Goal: Transaction & Acquisition: Purchase product/service

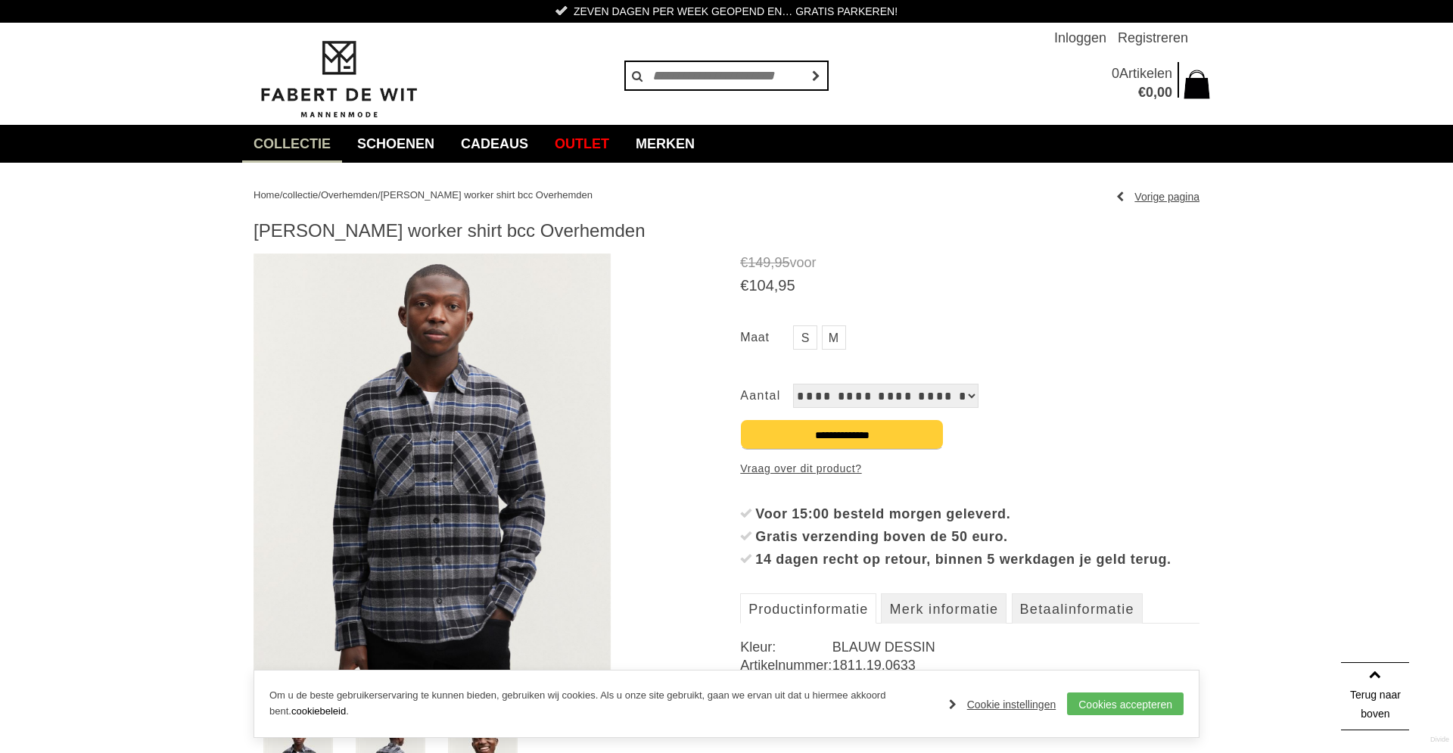
scroll to position [156, 0]
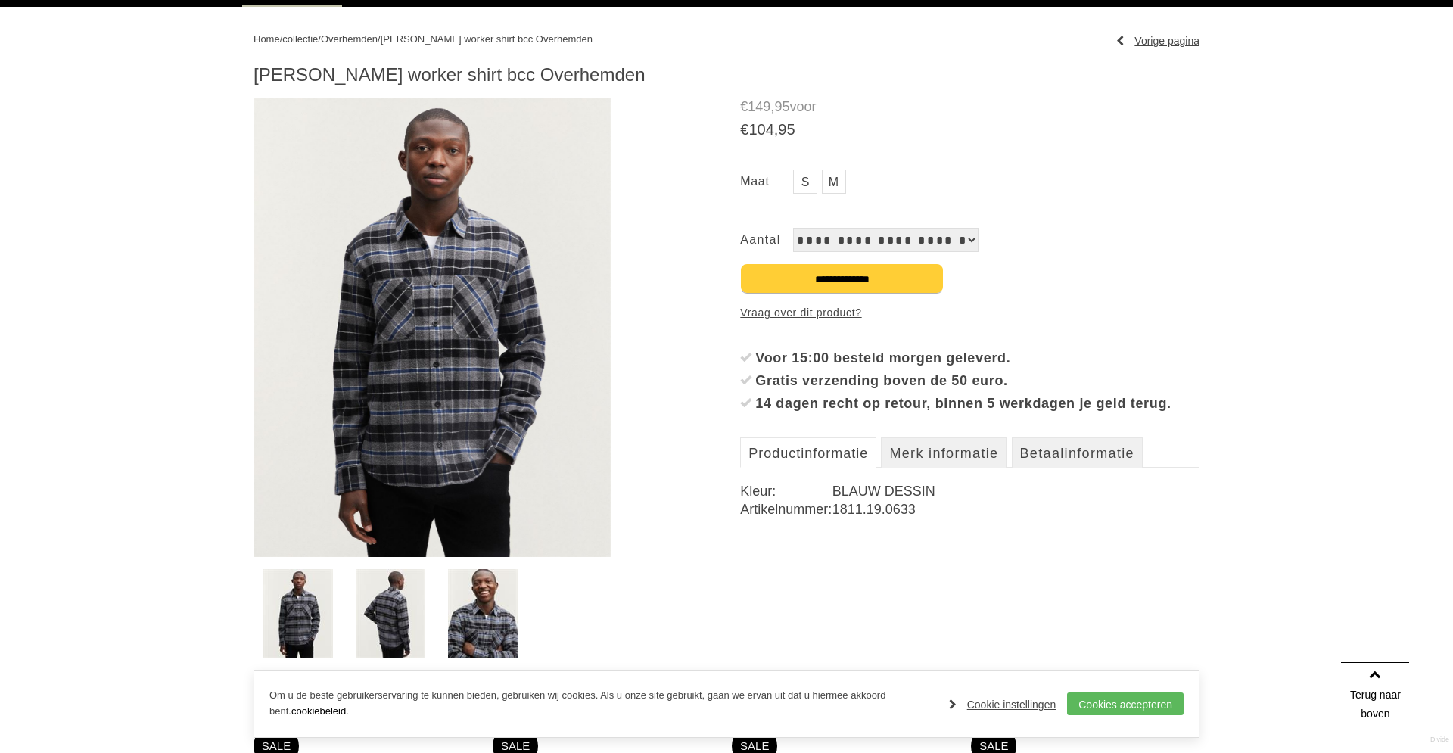
click at [518, 341] on img at bounding box center [431, 327] width 357 height 459
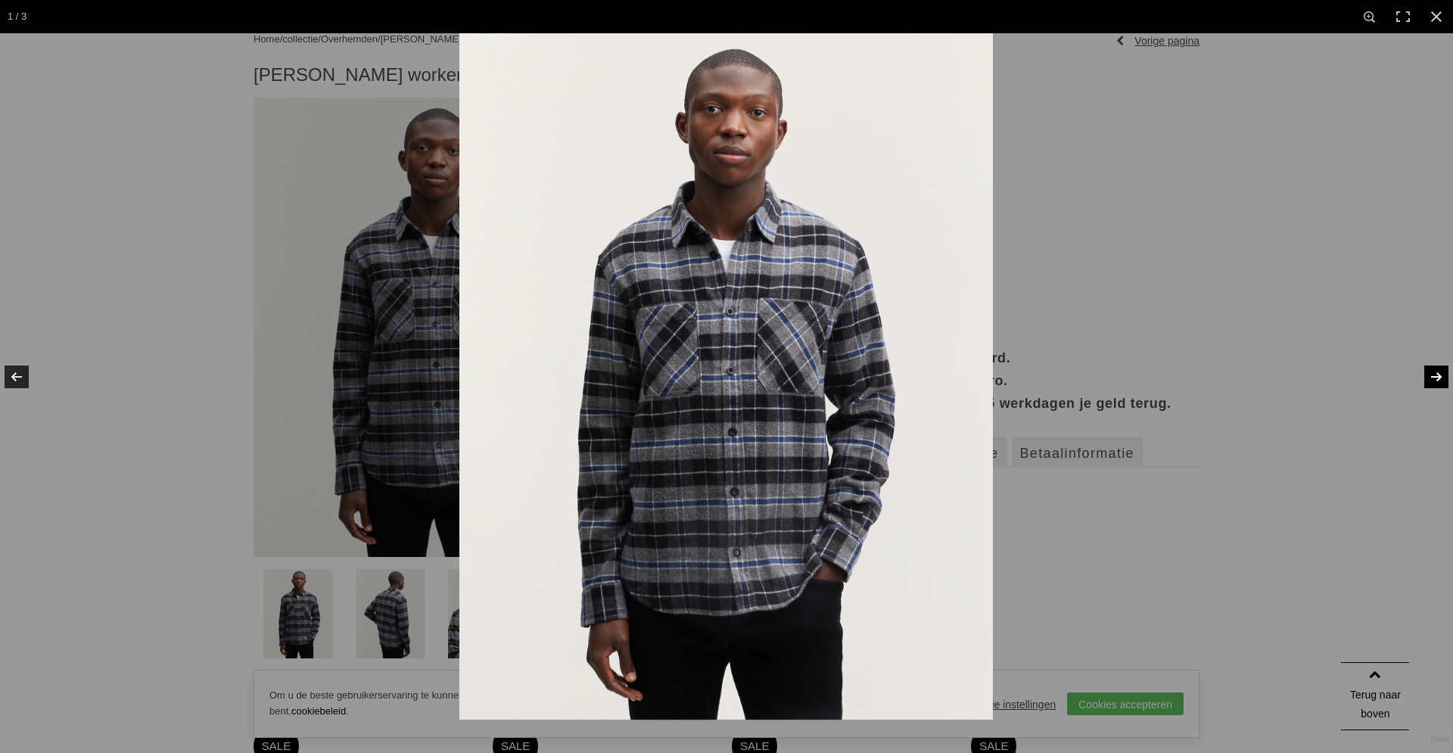
click at [1442, 373] on link at bounding box center [1426, 377] width 53 height 76
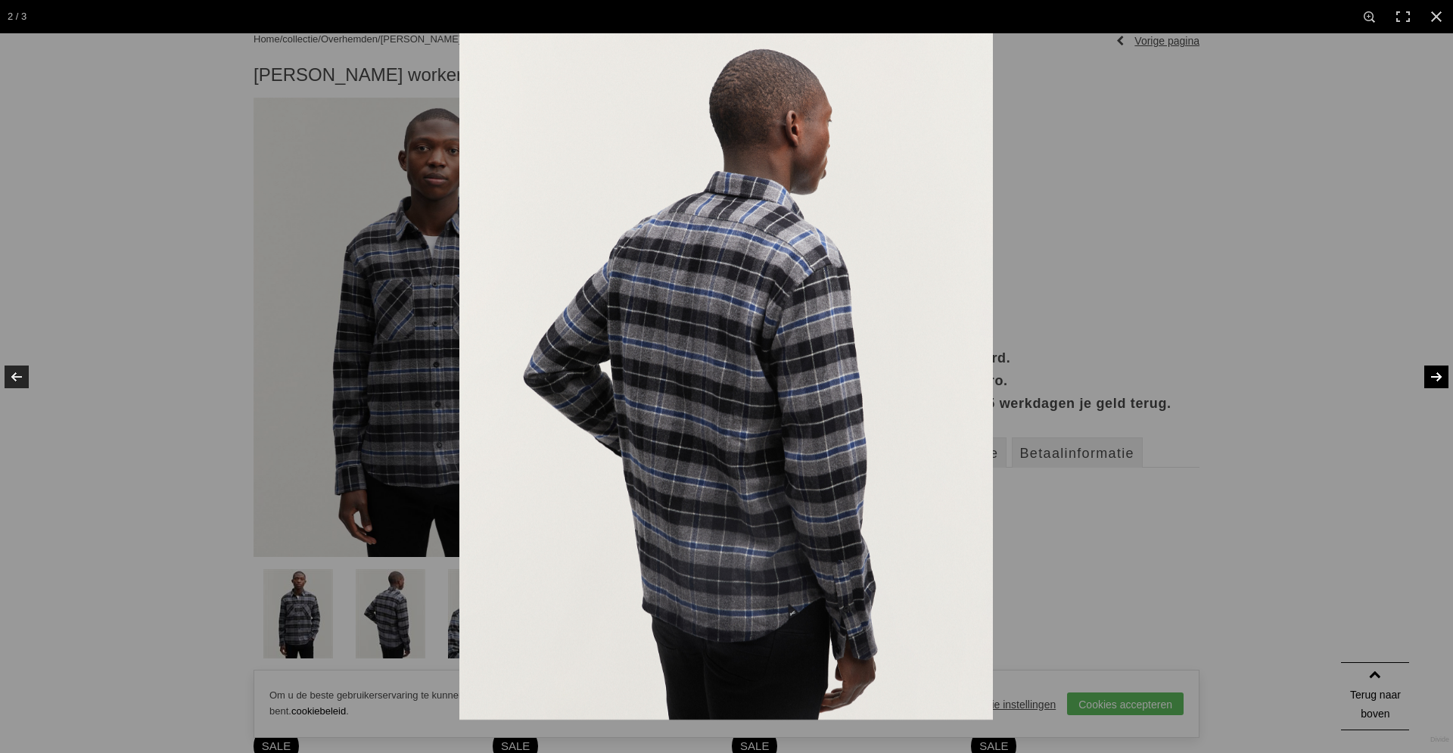
click at [1442, 373] on link at bounding box center [1426, 377] width 53 height 76
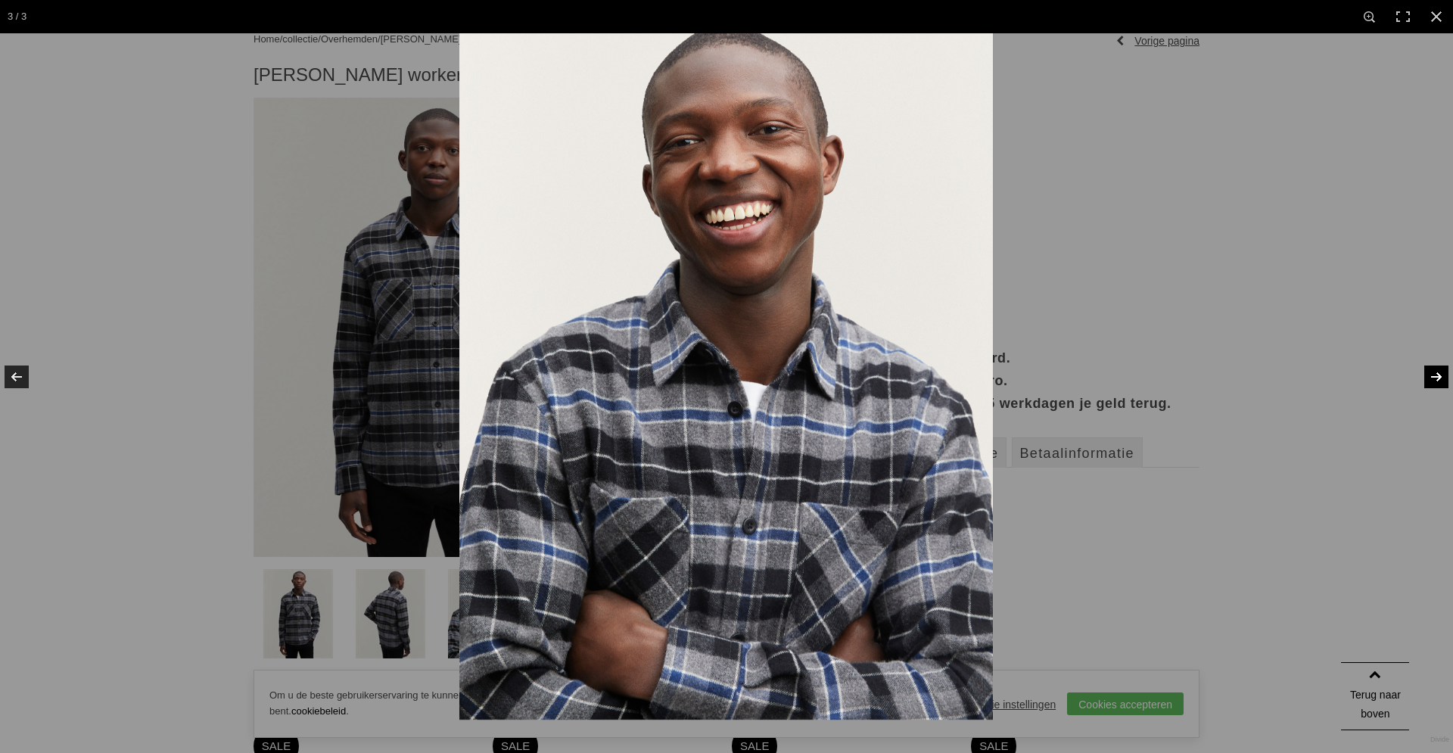
click at [803, 526] on img at bounding box center [725, 376] width 533 height 686
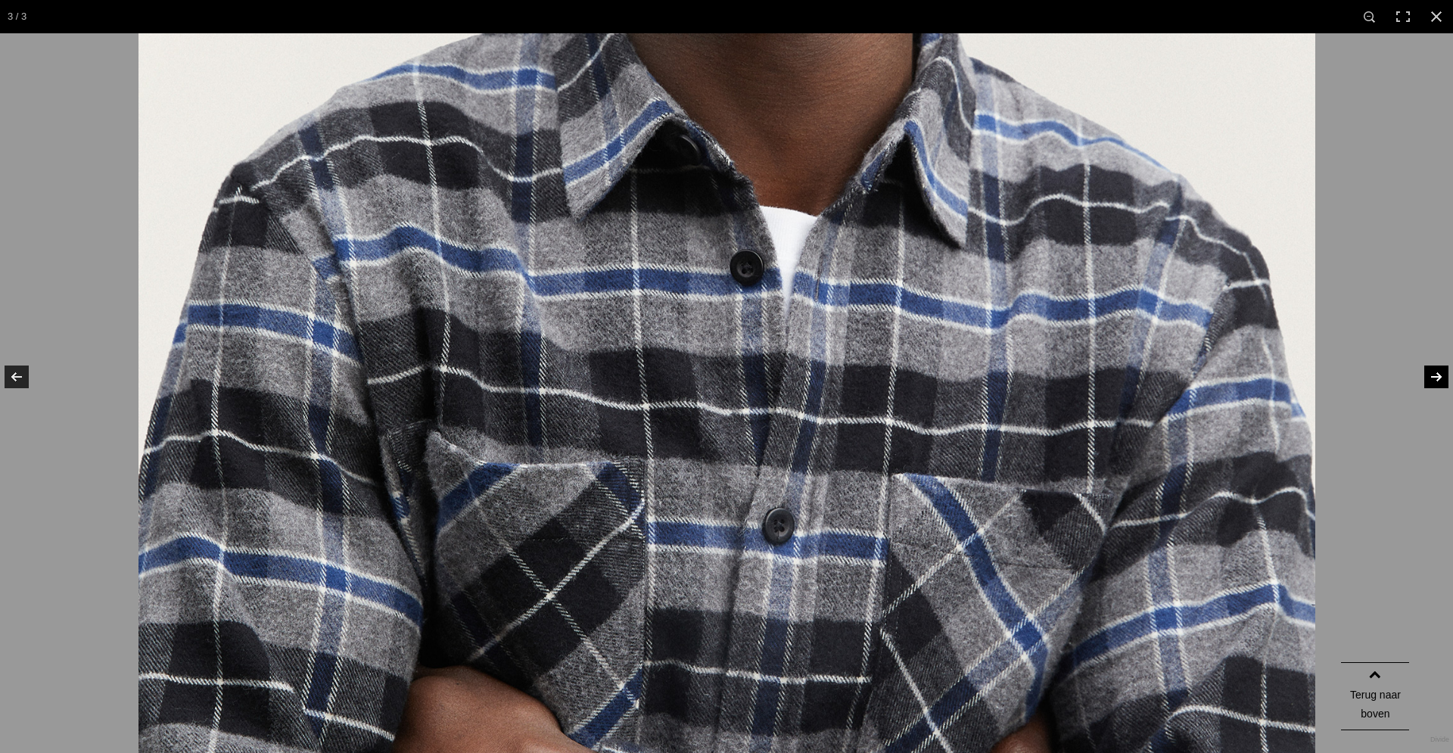
click at [803, 517] on img at bounding box center [726, 195] width 1176 height 1513
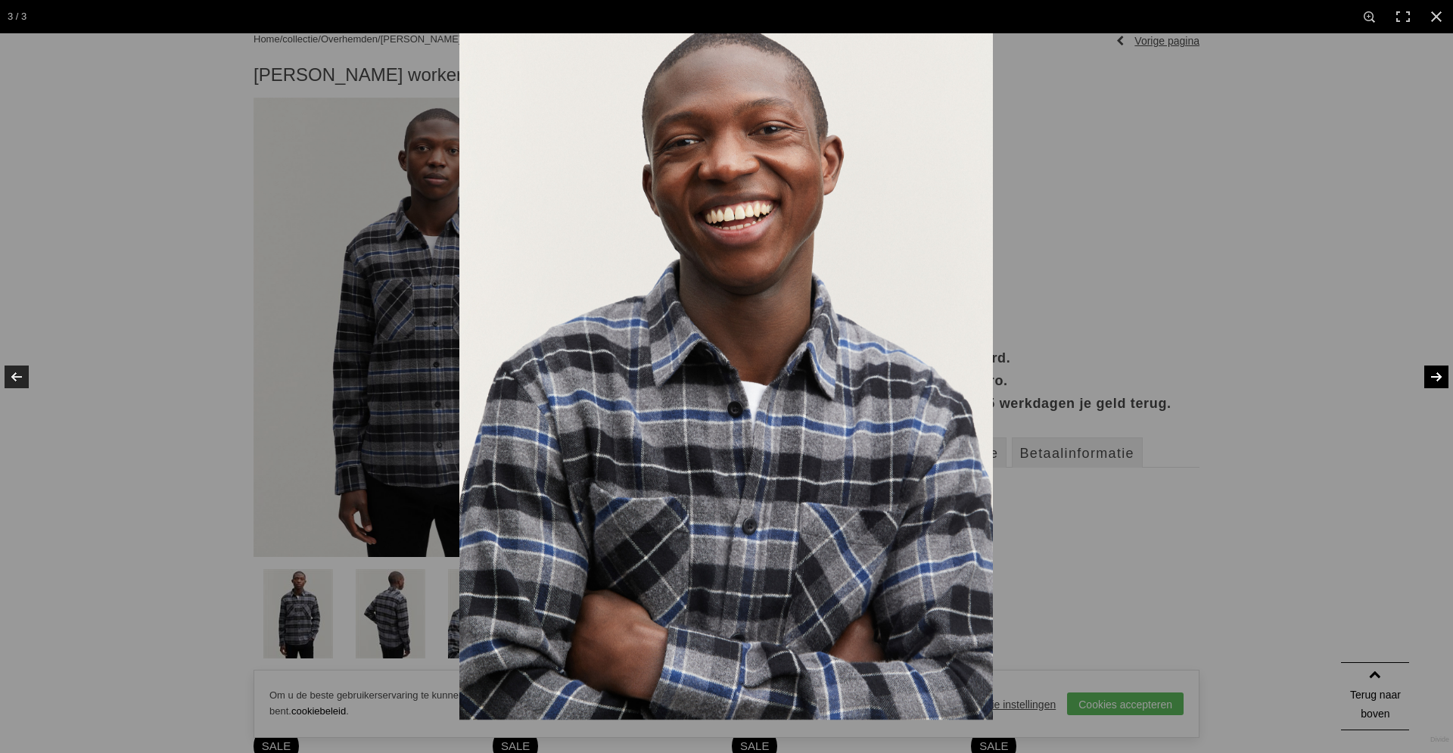
click at [1440, 376] on link at bounding box center [1426, 377] width 53 height 76
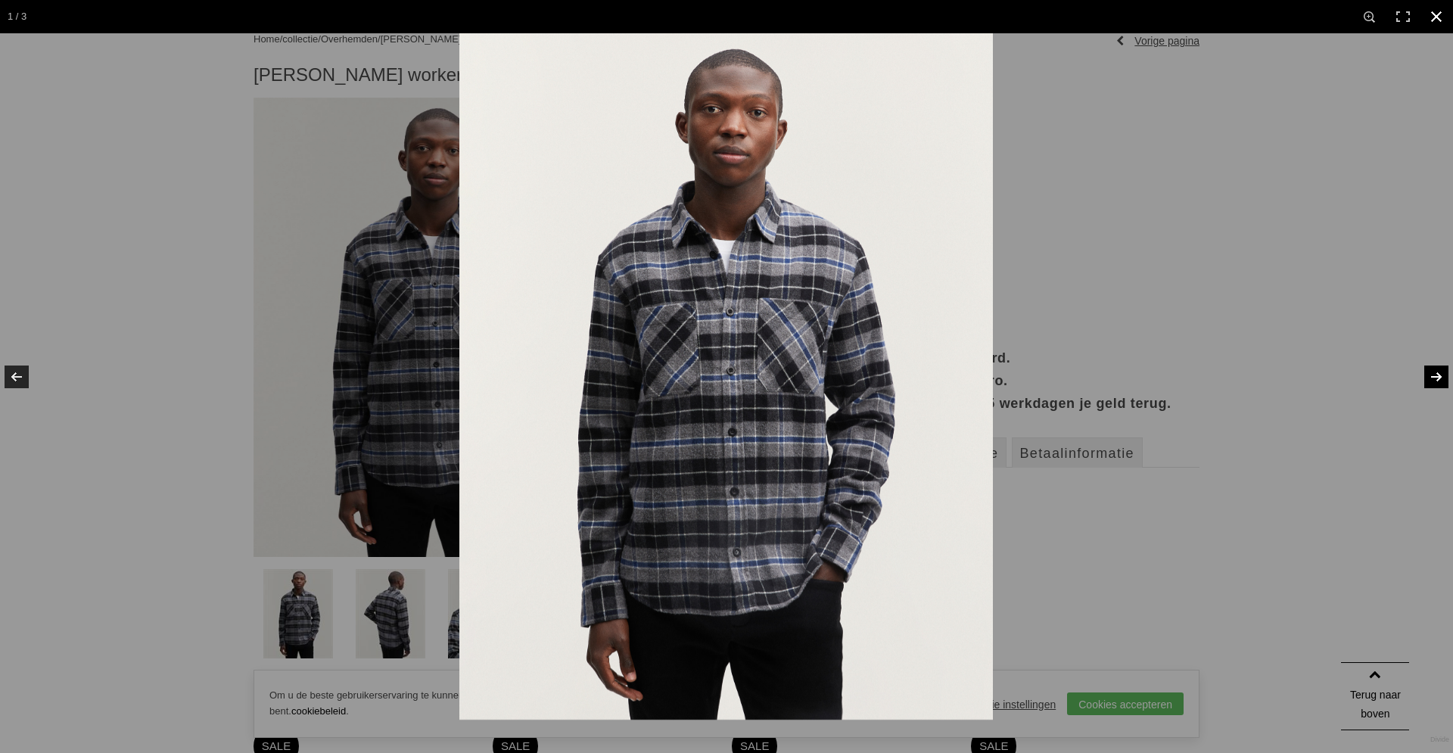
click at [1202, 247] on div at bounding box center [1185, 409] width 1453 height 753
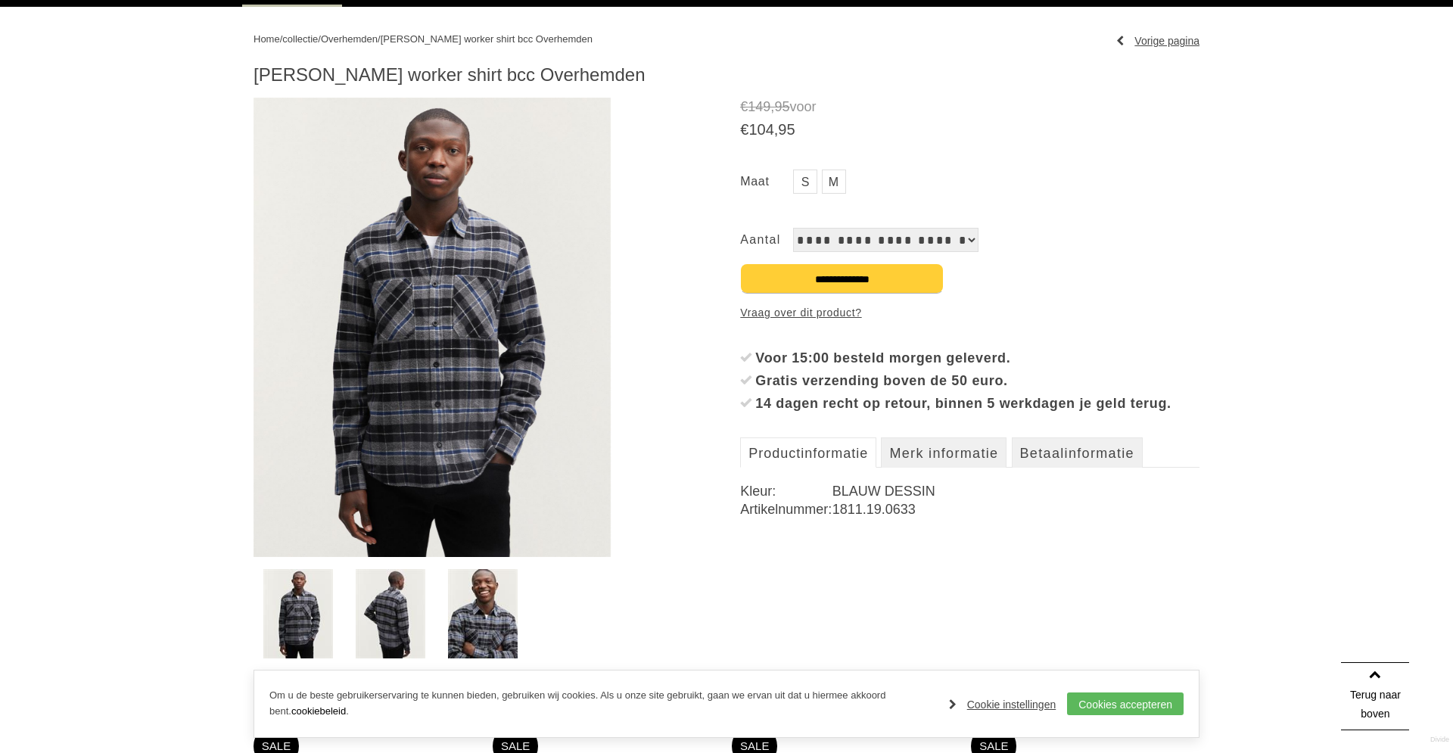
drag, startPoint x: 254, startPoint y: 73, endPoint x: 648, endPoint y: 80, distance: 393.4
click at [648, 80] on h1 "[PERSON_NAME] worker shirt bcc Overhemden" at bounding box center [726, 75] width 946 height 23
copy h1 "[PERSON_NAME] worker shirt bcc Overhemden"
click at [1254, 124] on div "Home / collectie / Overhemden / [PERSON_NAME] worker shirt bcc Overhemden Vorig…" at bounding box center [726, 766] width 1453 height 1518
drag, startPoint x: 1359, startPoint y: 350, endPoint x: 1314, endPoint y: 359, distance: 45.5
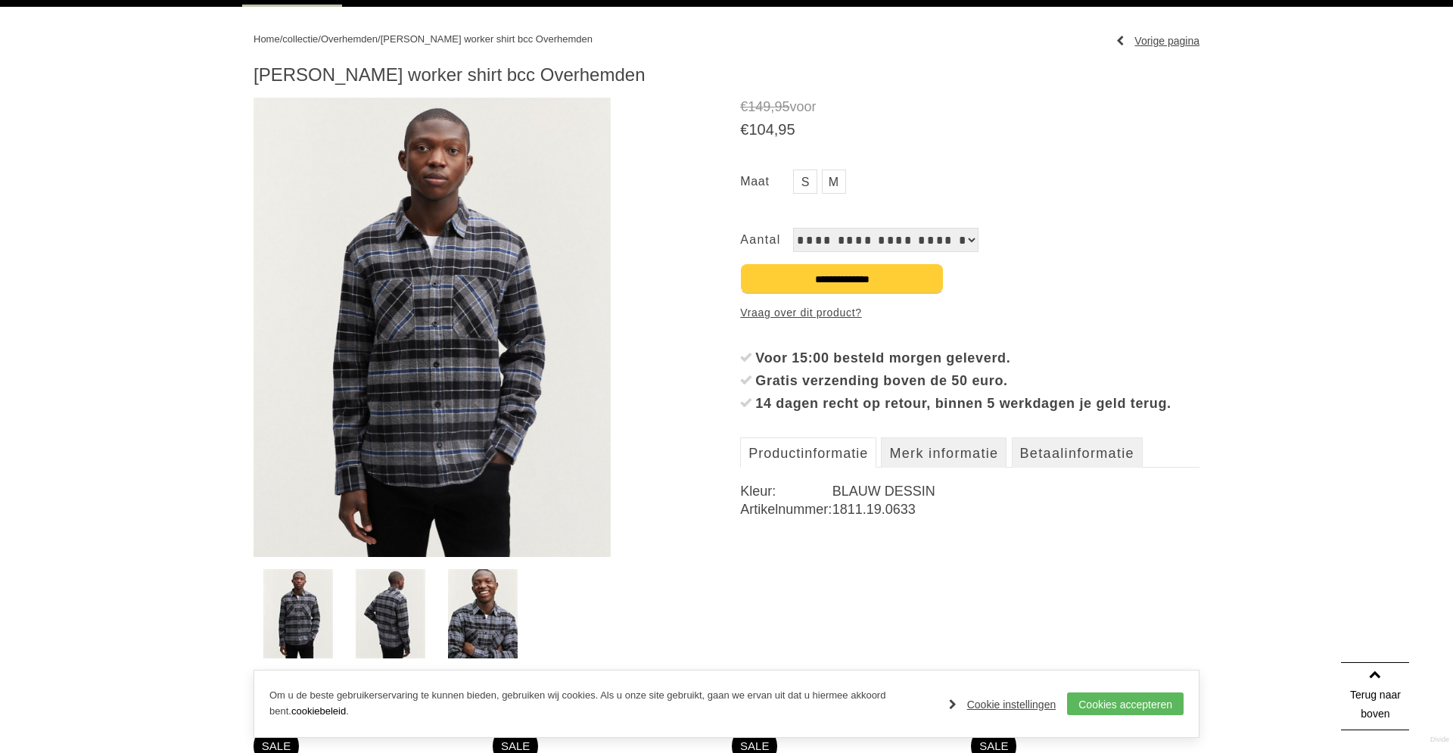
click at [1357, 350] on div "Home / collectie / Overhemden / [PERSON_NAME] worker shirt bcc Overhemden Vorig…" at bounding box center [726, 766] width 1453 height 1518
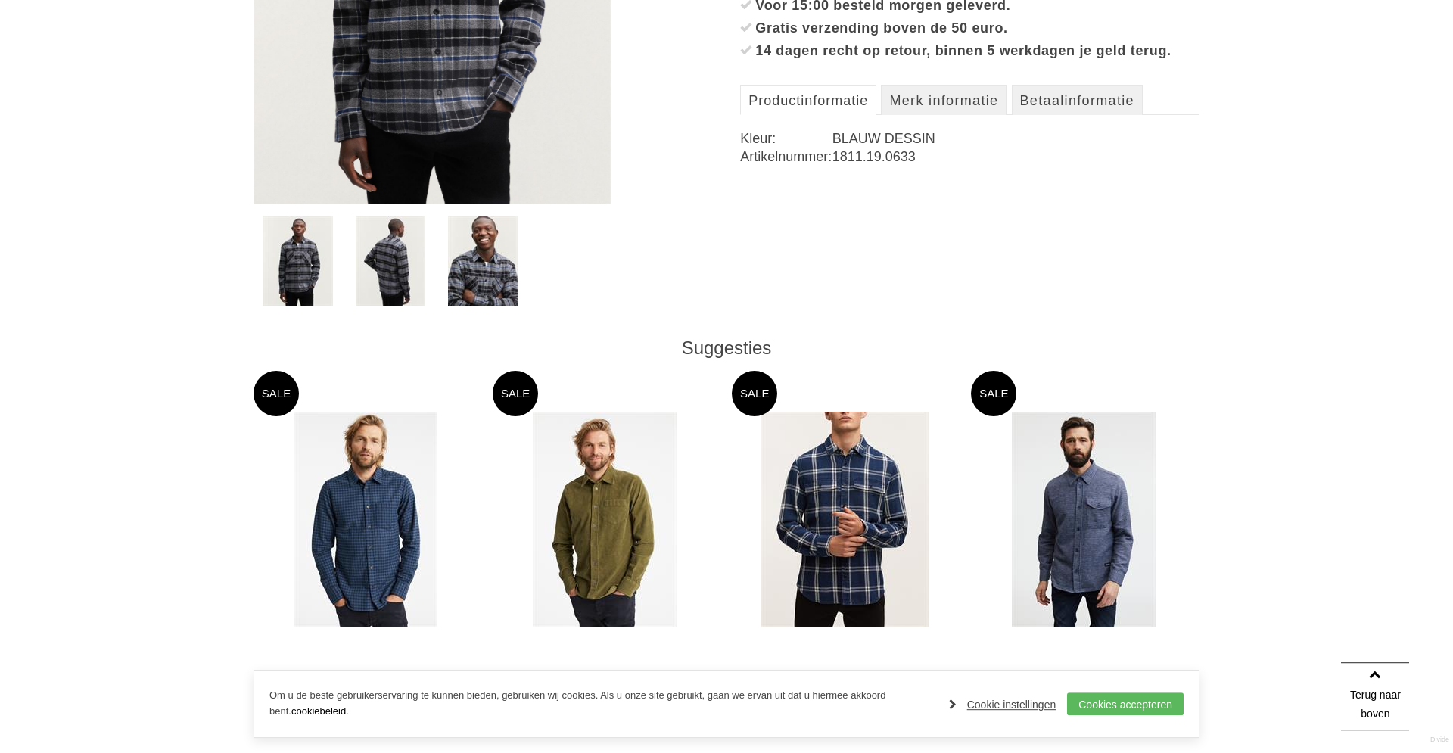
scroll to position [542, 0]
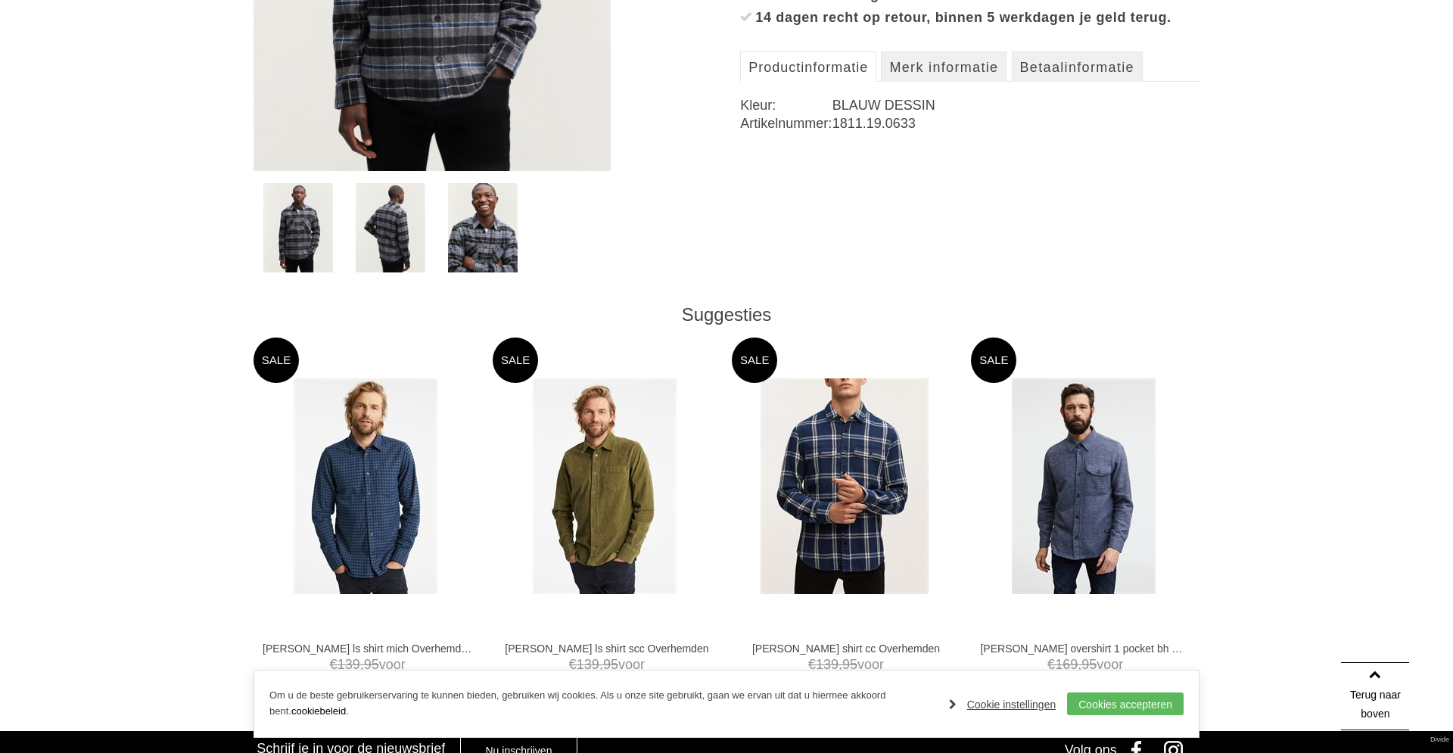
click at [470, 247] on img at bounding box center [483, 227] width 70 height 89
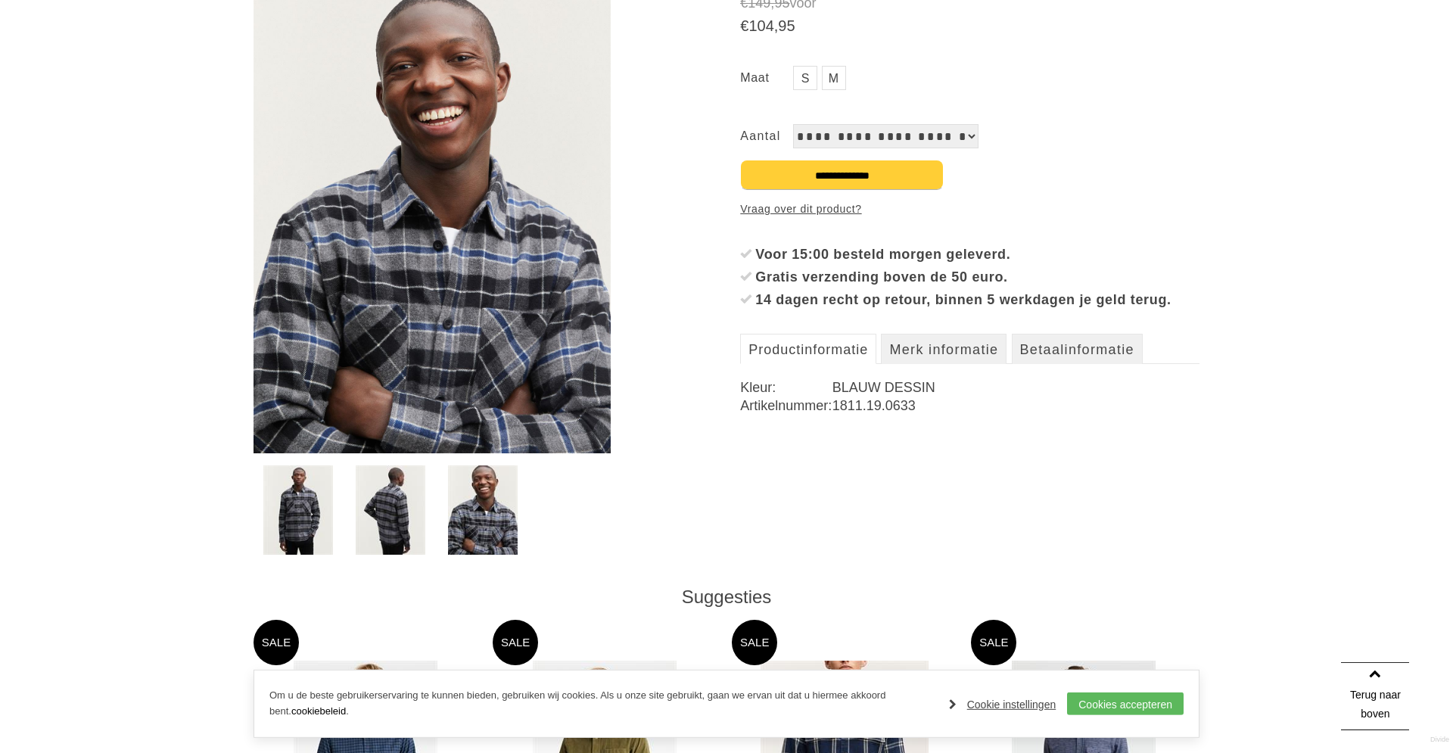
scroll to position [233, 0]
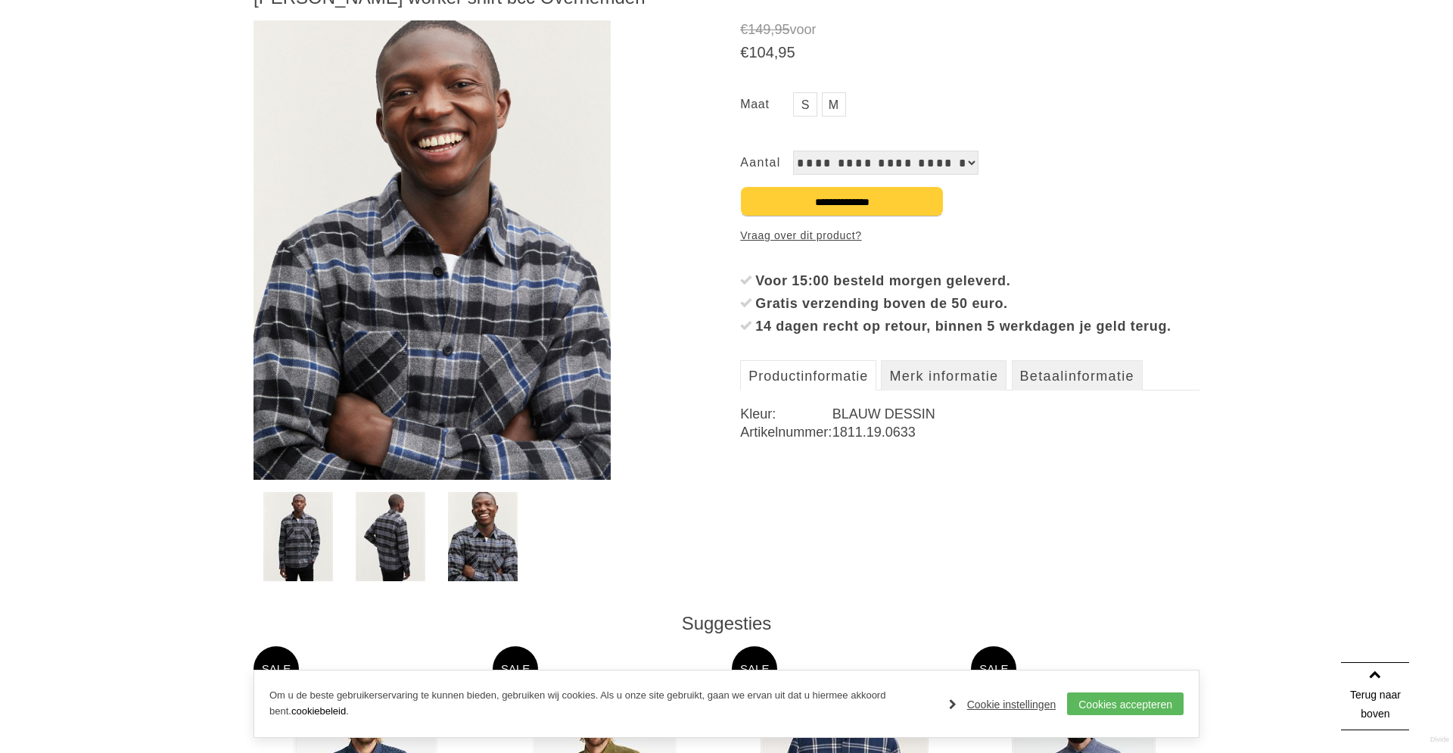
click at [408, 524] on img at bounding box center [391, 536] width 70 height 89
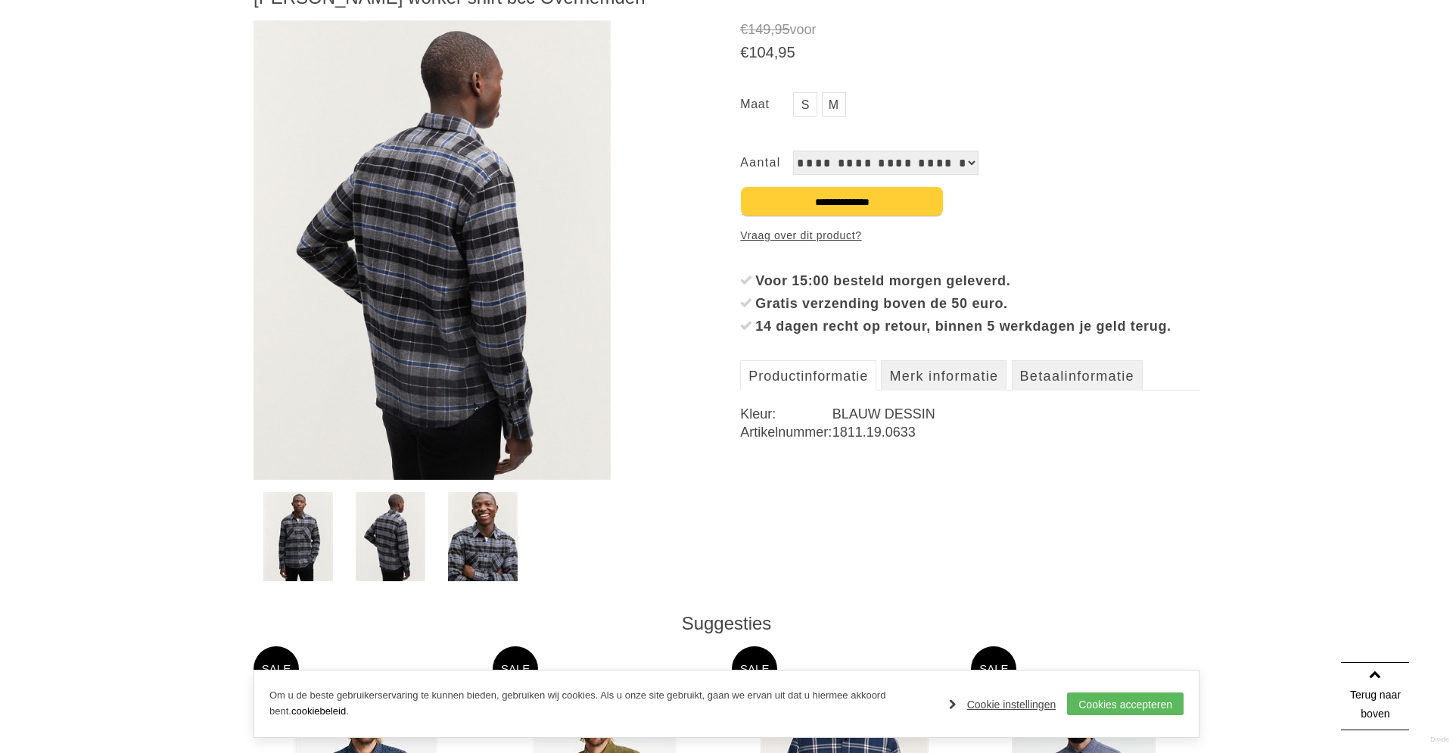
click at [321, 519] on img at bounding box center [298, 536] width 70 height 89
